Goal: Transaction & Acquisition: Purchase product/service

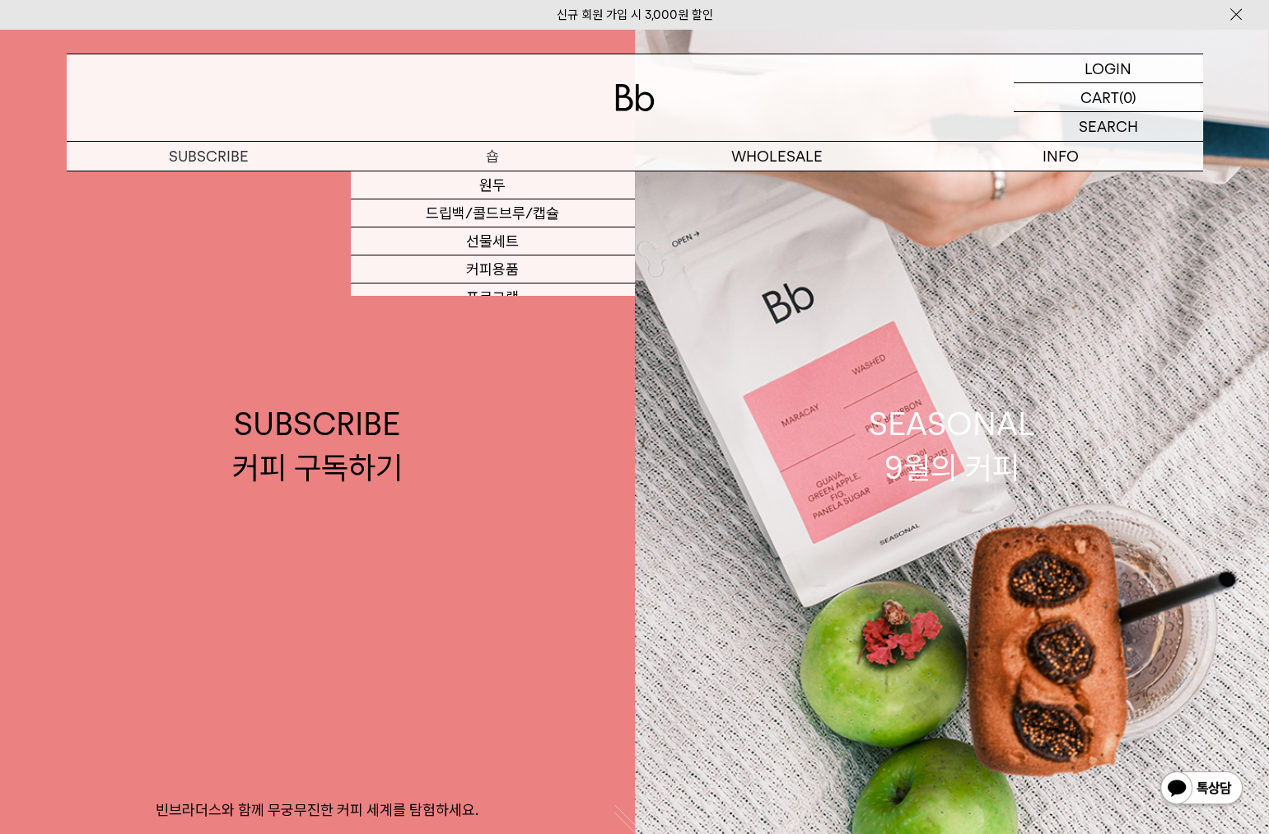
click at [509, 159] on p "숍" at bounding box center [493, 156] width 284 height 29
click at [495, 186] on link "원두" at bounding box center [493, 185] width 284 height 28
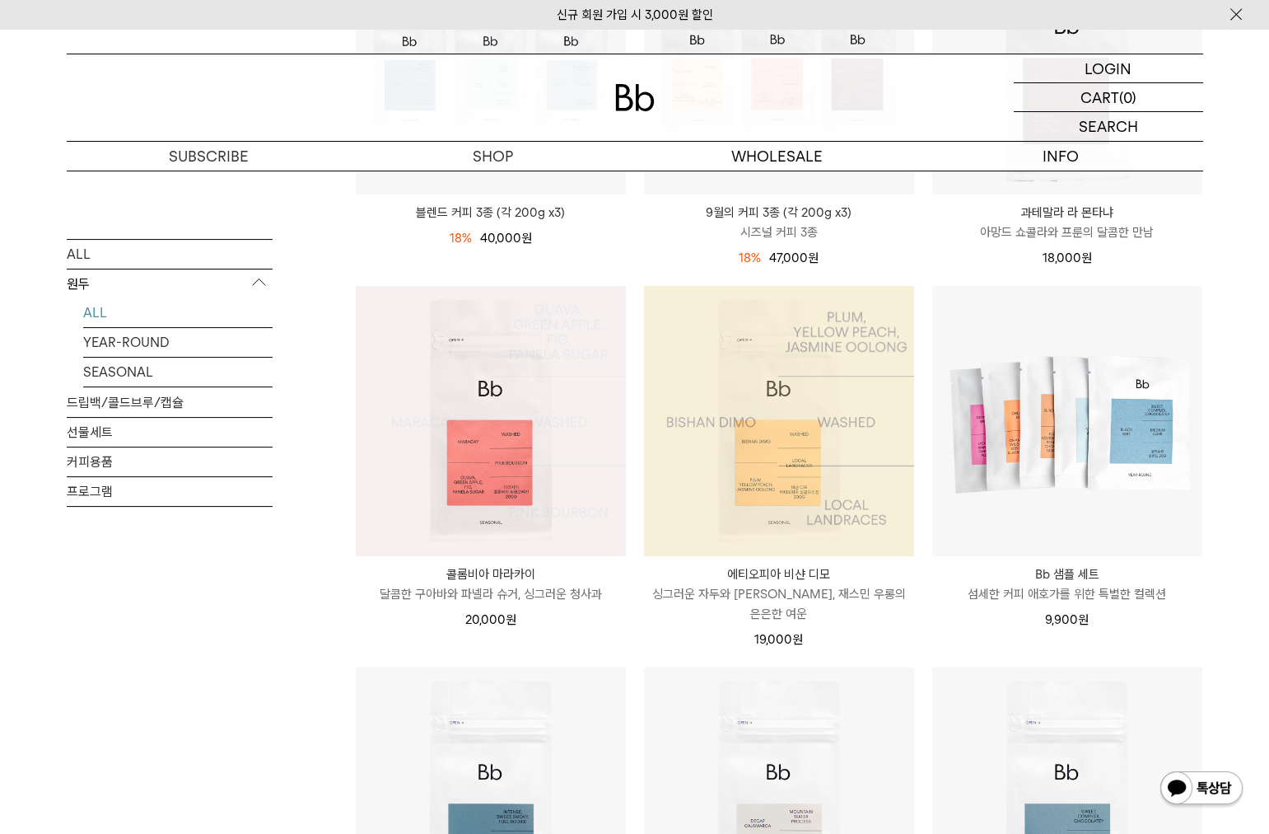
scroll to position [764, 0]
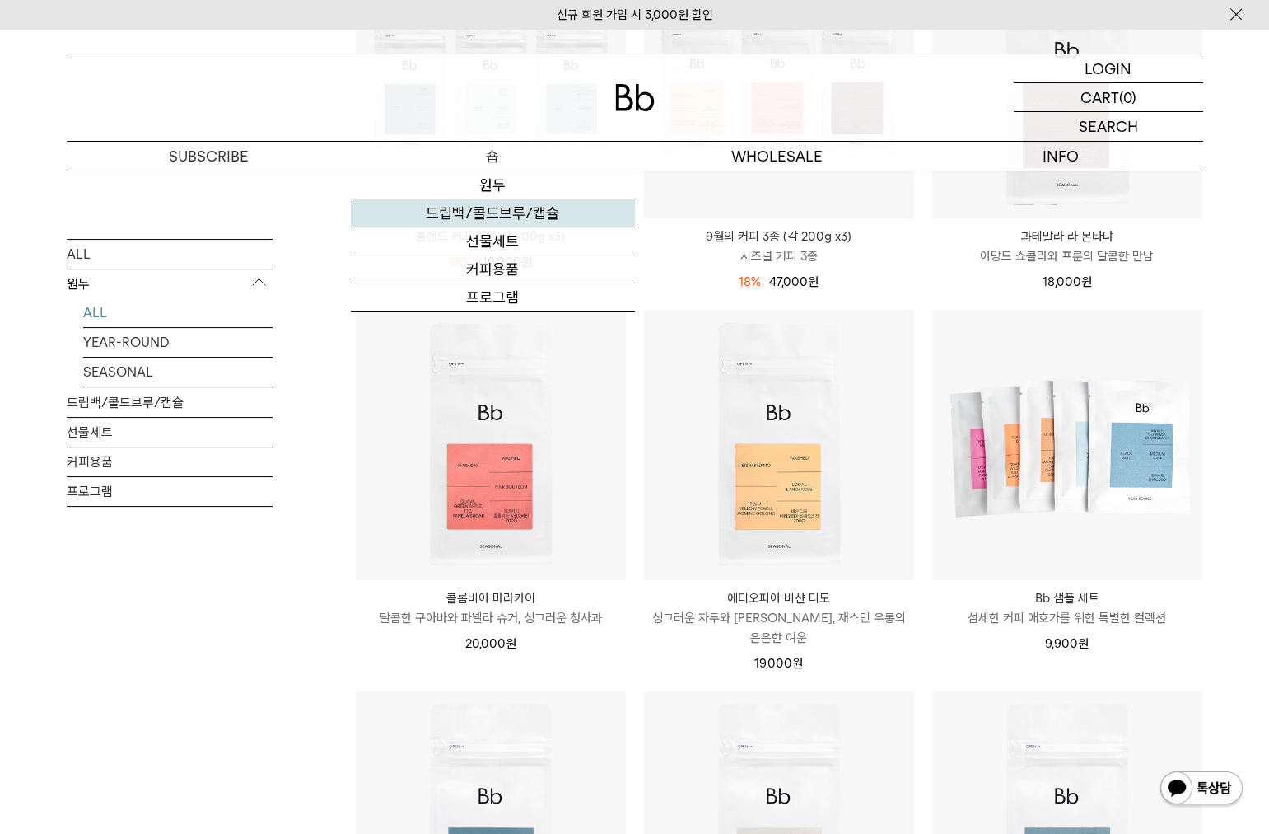
click at [496, 210] on link "드립백/콜드브루/캡슐" at bounding box center [493, 213] width 284 height 28
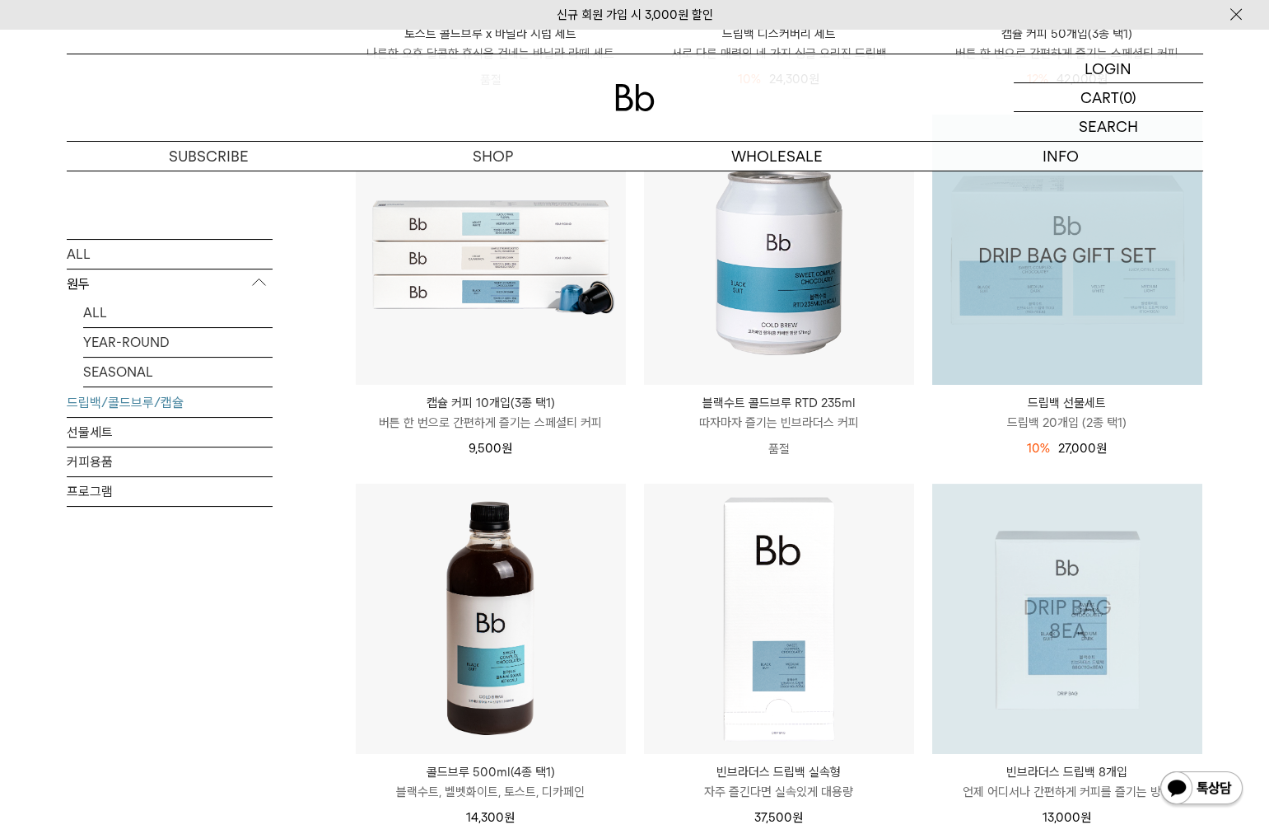
scroll to position [888, 0]
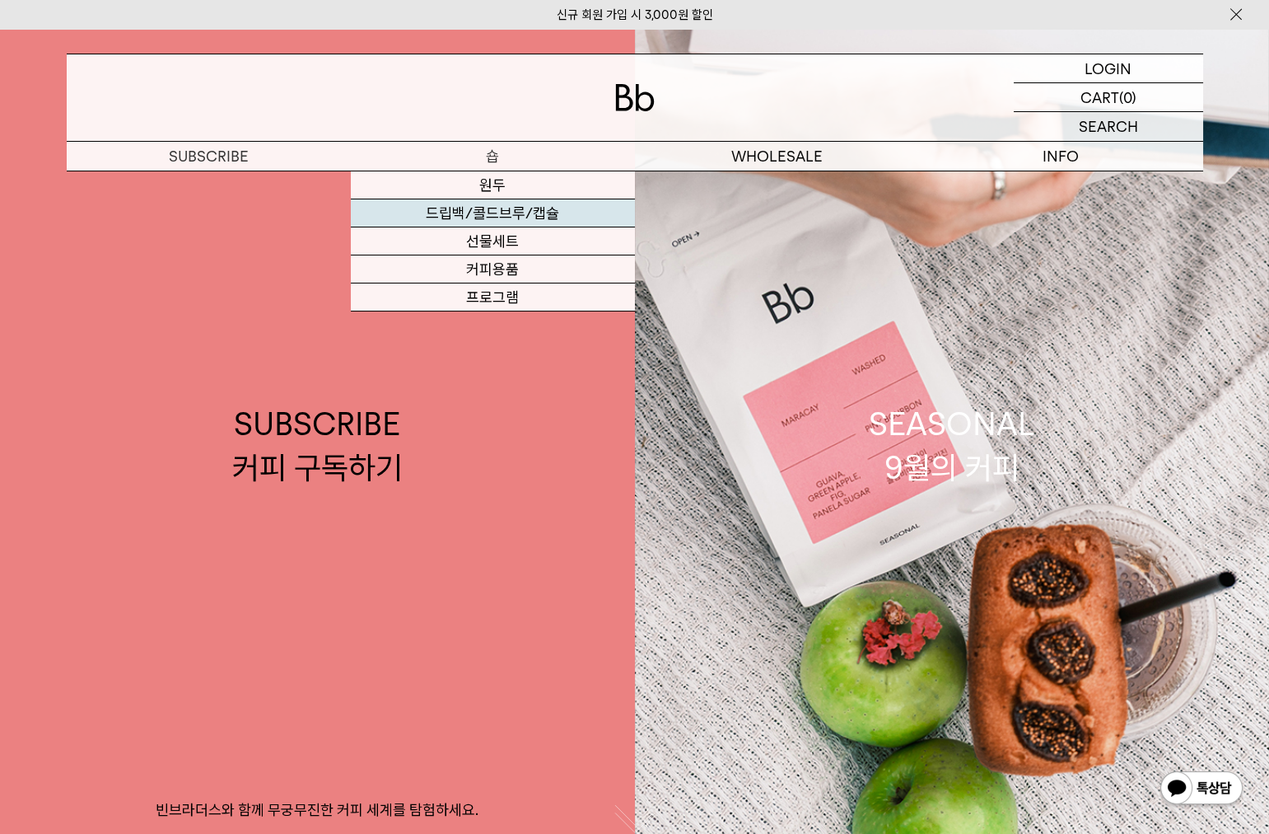
click at [496, 212] on link "드립백/콜드브루/캡슐" at bounding box center [493, 213] width 284 height 28
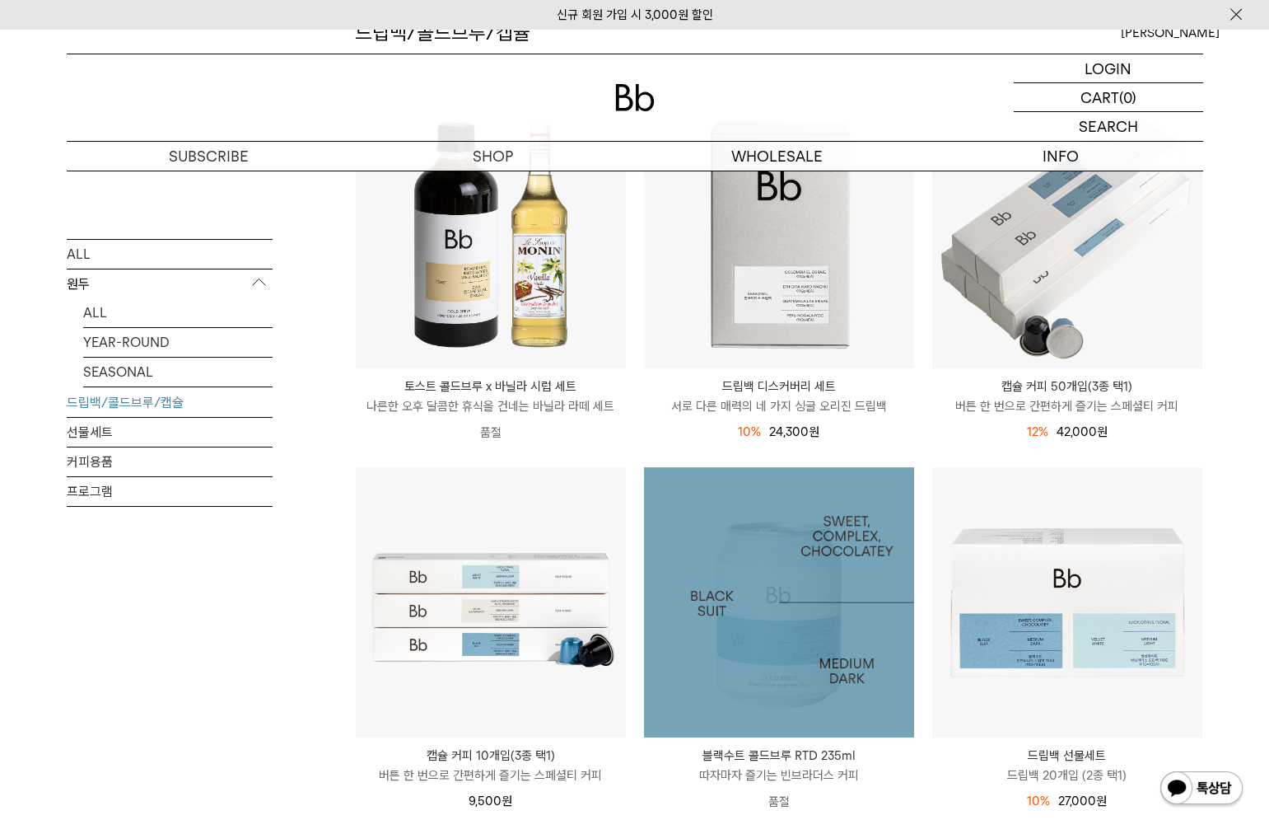
scroll to position [245, 0]
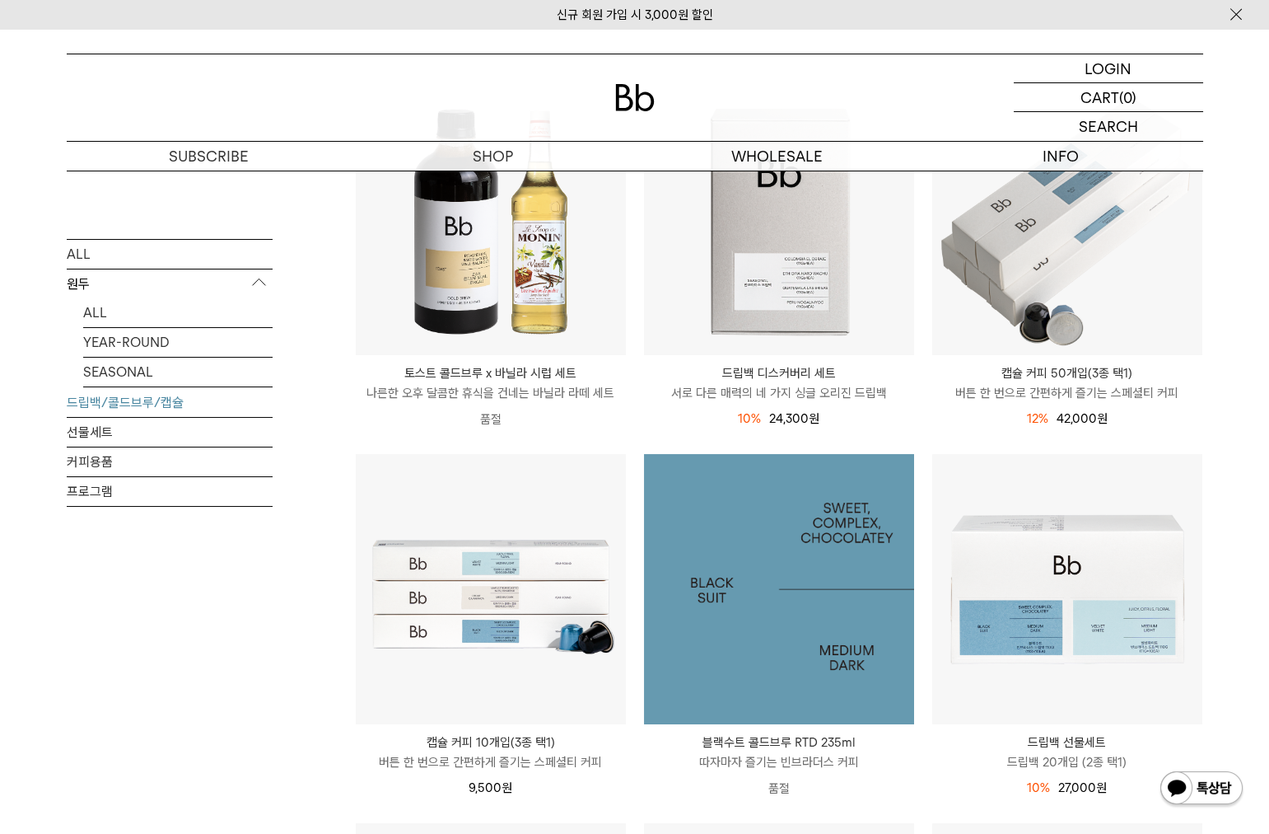
click at [786, 608] on img at bounding box center [779, 589] width 270 height 270
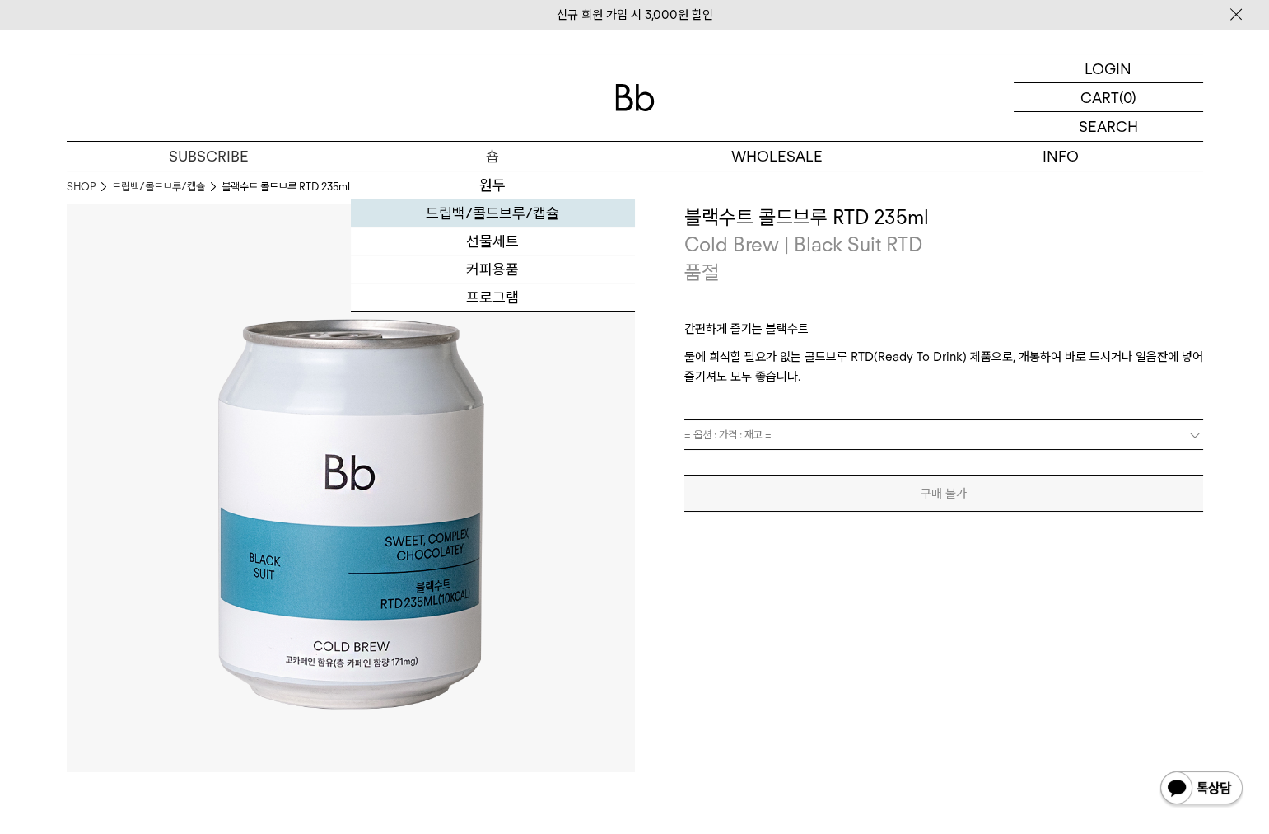
click at [514, 211] on link "드립백/콜드브루/캡슐" at bounding box center [493, 213] width 284 height 28
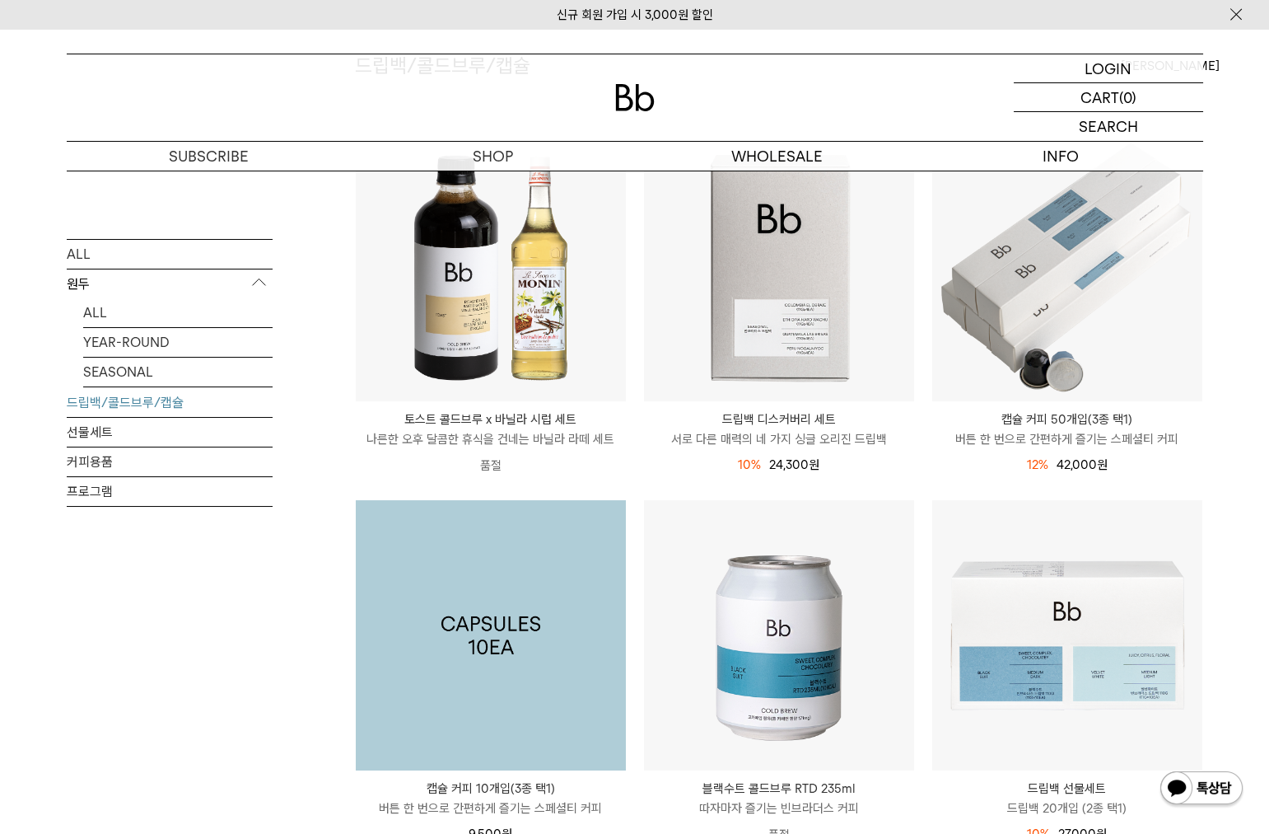
scroll to position [230, 0]
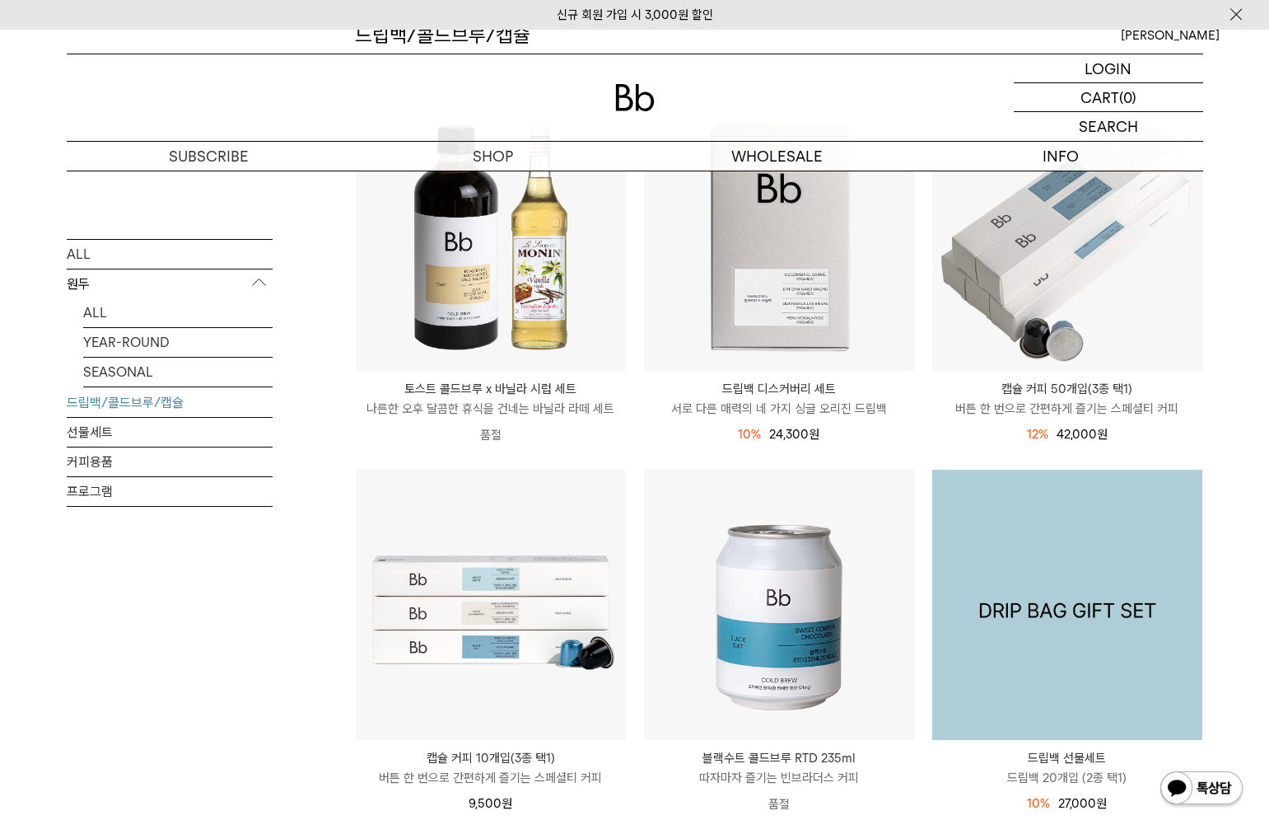
click at [1078, 671] on img at bounding box center [1068, 605] width 270 height 270
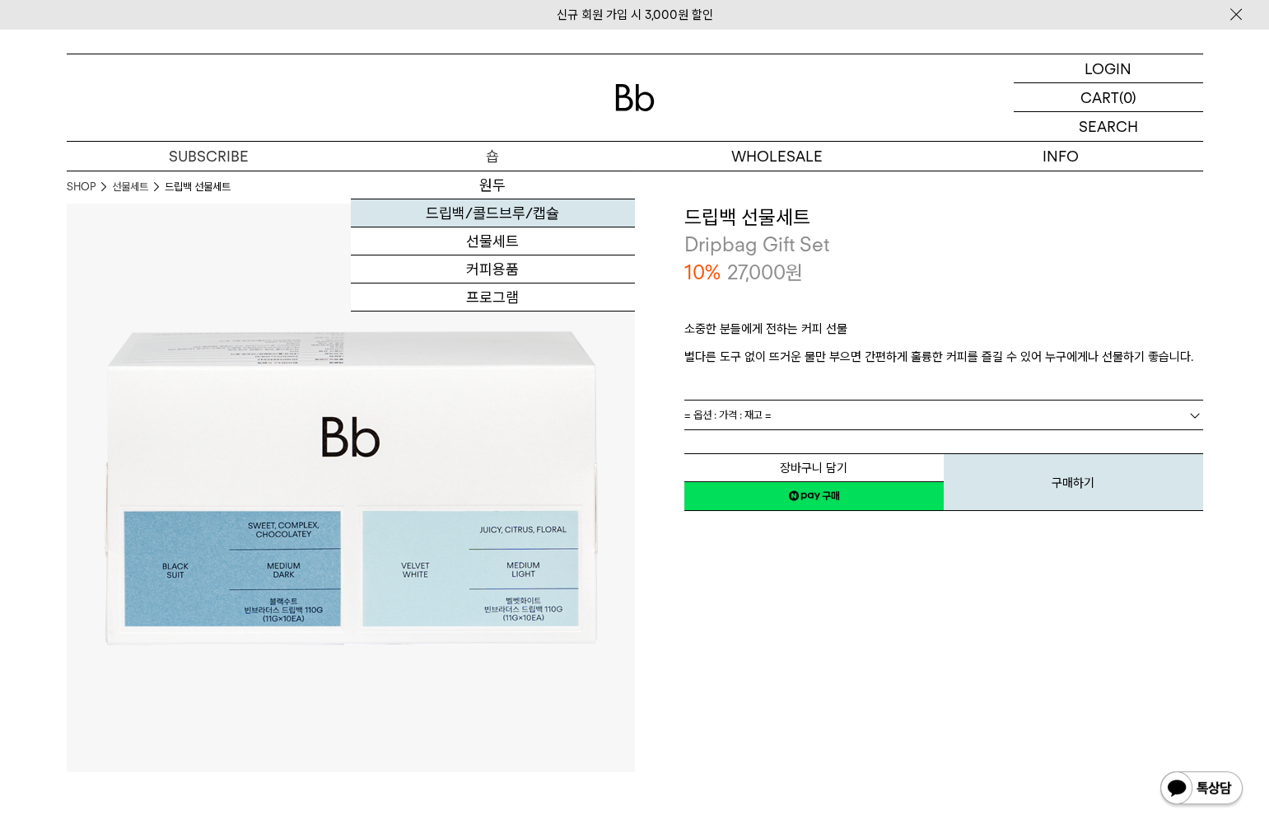
click at [490, 215] on link "드립백/콜드브루/캡슐" at bounding box center [493, 213] width 284 height 28
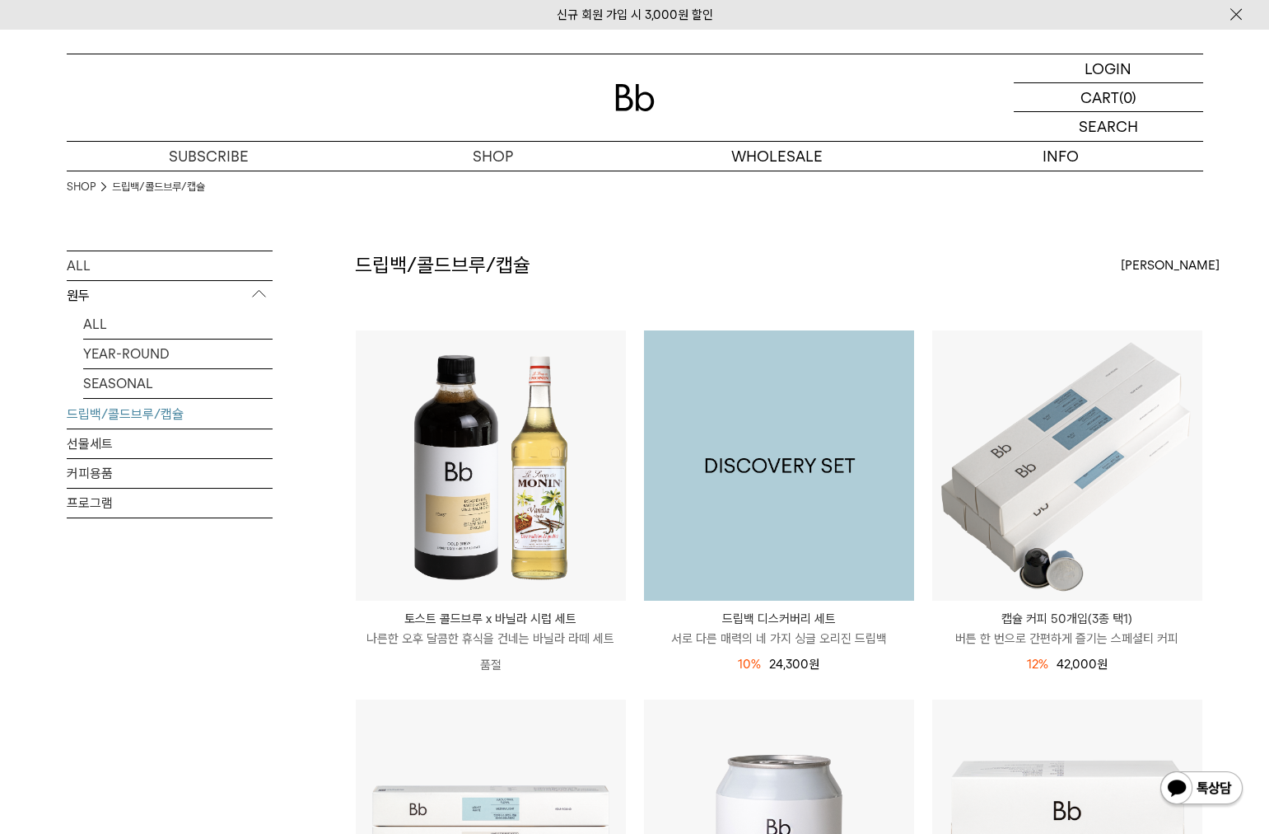
click at [806, 552] on img at bounding box center [779, 465] width 270 height 270
